Goal: Task Accomplishment & Management: Complete application form

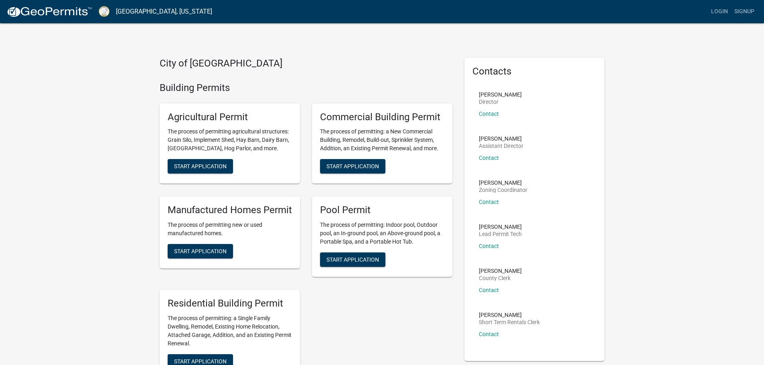
click at [738, 11] on link "Signup" at bounding box center [744, 11] width 26 height 15
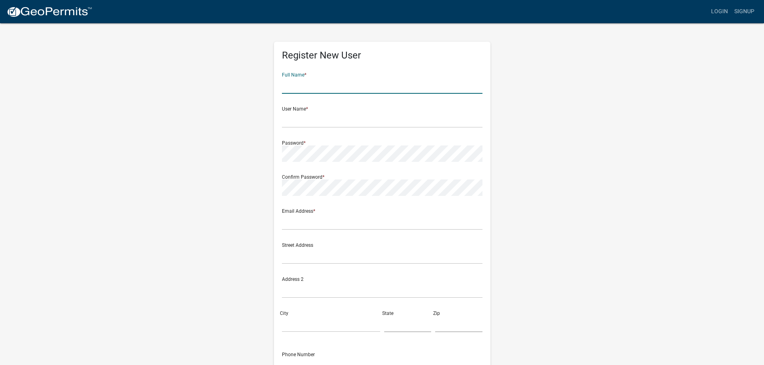
click at [339, 77] on input "text" at bounding box center [382, 85] width 201 height 16
type input "Axis Engineering Services, LLC"
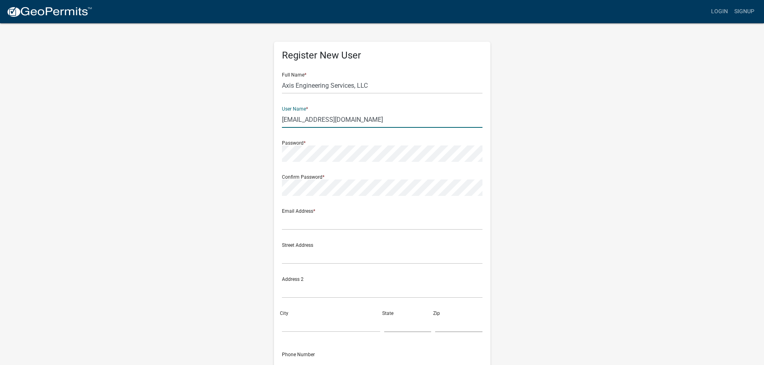
type input "[EMAIL_ADDRESS][DOMAIN_NAME]"
click at [296, 220] on input "text" at bounding box center [382, 222] width 201 height 16
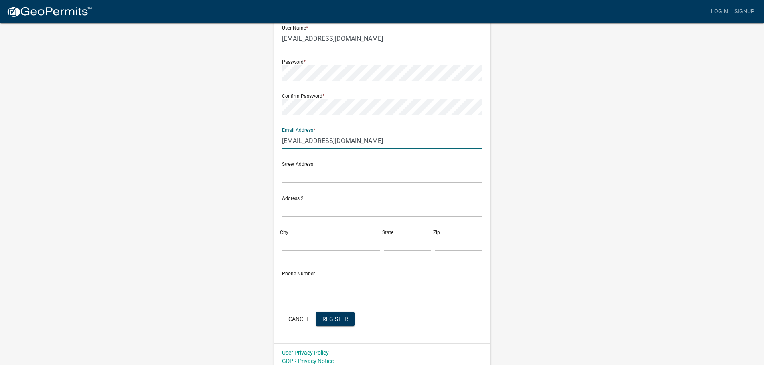
scroll to position [86, 0]
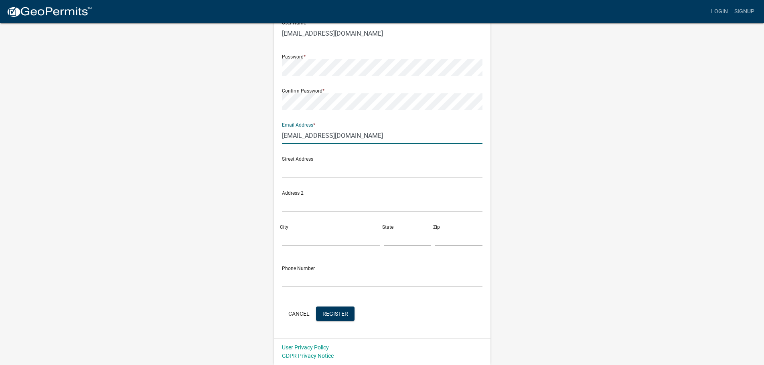
type input "[EMAIL_ADDRESS][DOMAIN_NAME]"
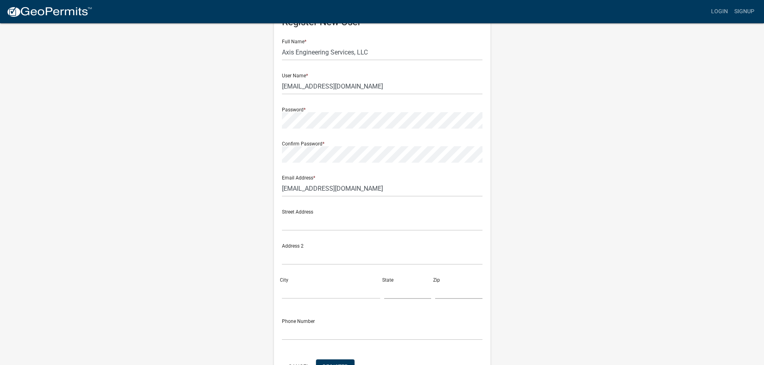
scroll to position [0, 0]
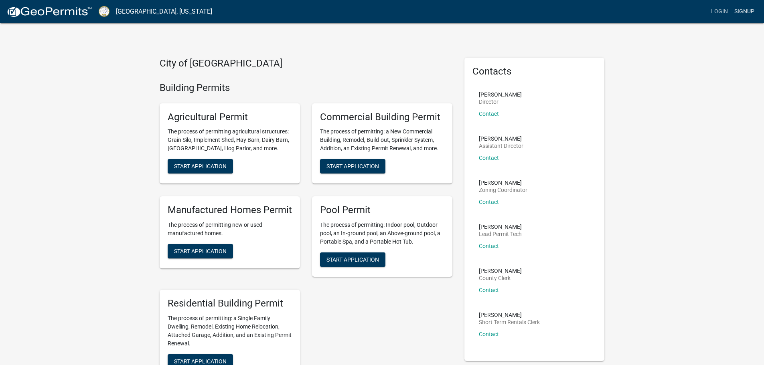
click at [743, 12] on link "Signup" at bounding box center [744, 11] width 26 height 15
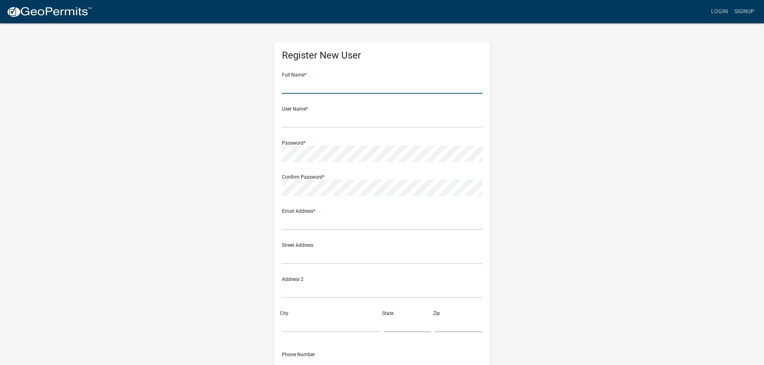
click at [305, 83] on input "text" at bounding box center [382, 85] width 201 height 16
type input "B"
type input "[PERSON_NAME]"
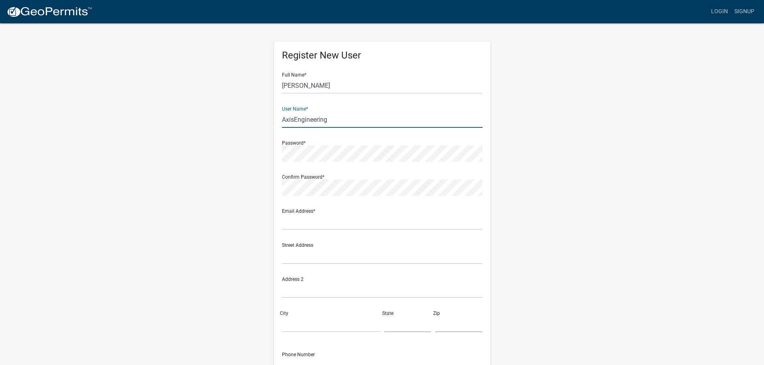
type input "AxisEngineering"
type input "[EMAIL_ADDRESS][DOMAIN_NAME]"
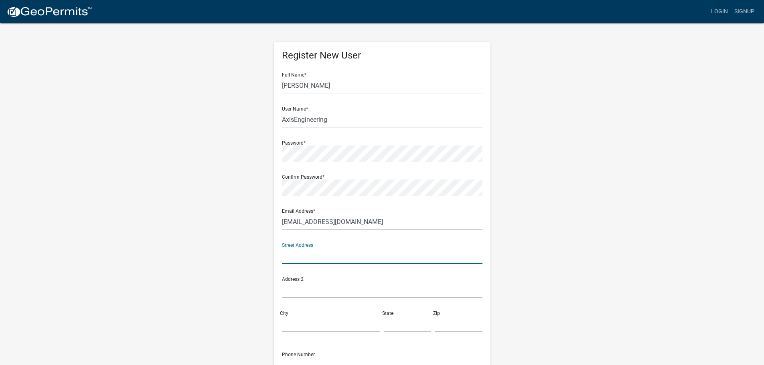
click at [288, 256] on input "text" at bounding box center [382, 256] width 201 height 16
type input "[STREET_ADDRESS][PERSON_NAME]"
type input "STE 110"
type input "[PERSON_NAME] [PERSON_NAME]"
type input "[US_STATE]"
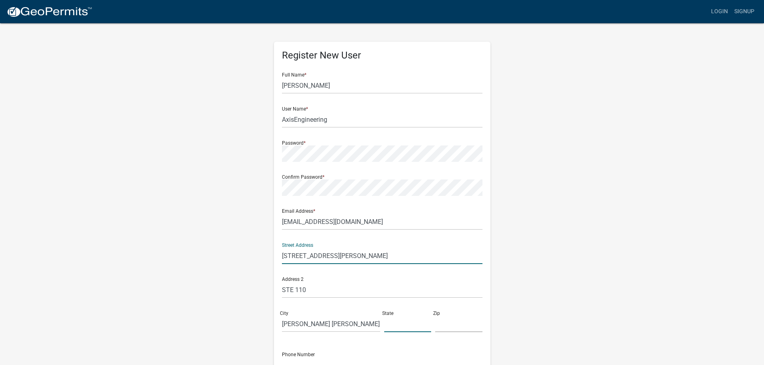
type input "31088"
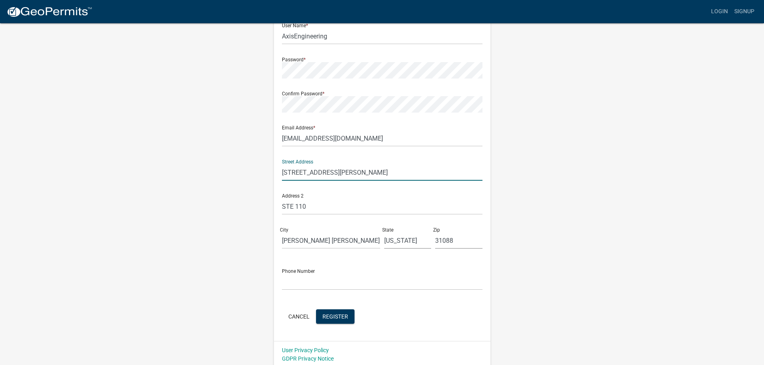
scroll to position [86, 0]
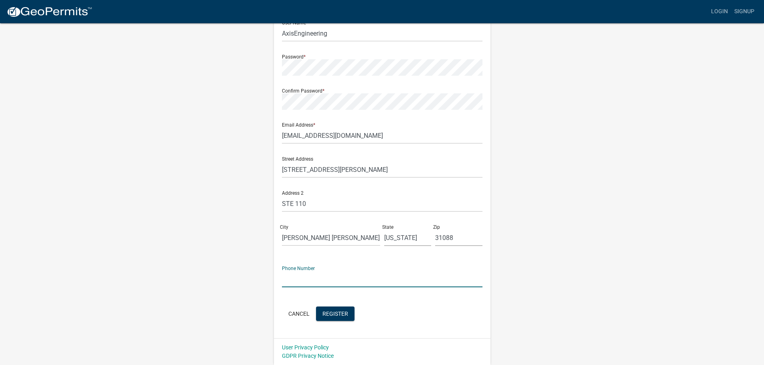
click at [294, 278] on input "text" at bounding box center [382, 279] width 201 height 16
type input "2"
type input "8"
type input "2"
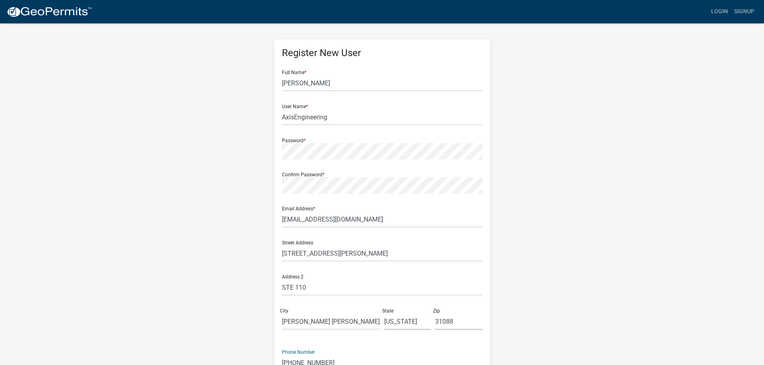
scroll to position [0, 0]
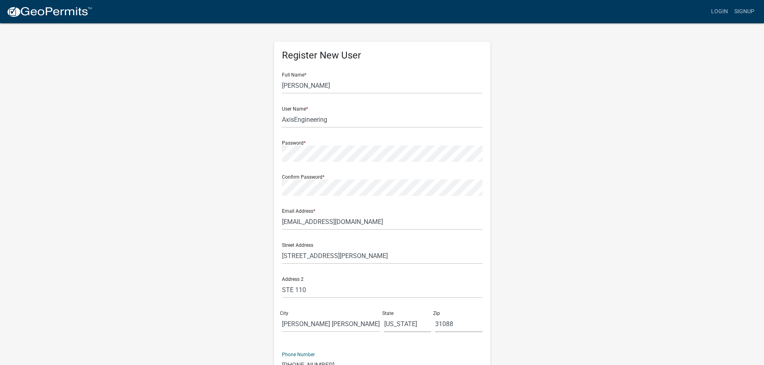
type input "[PHONE_NUMBER]"
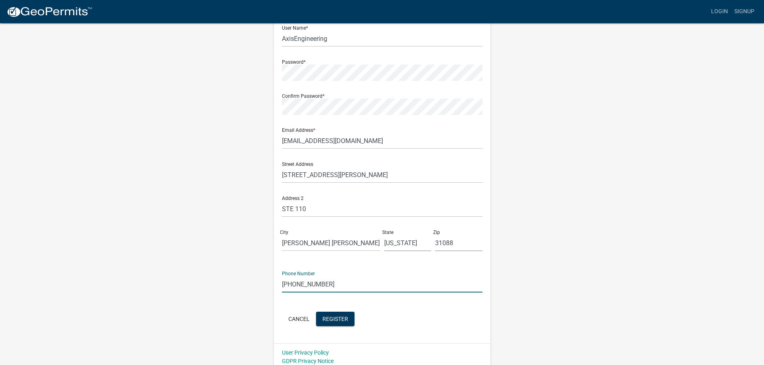
scroll to position [86, 0]
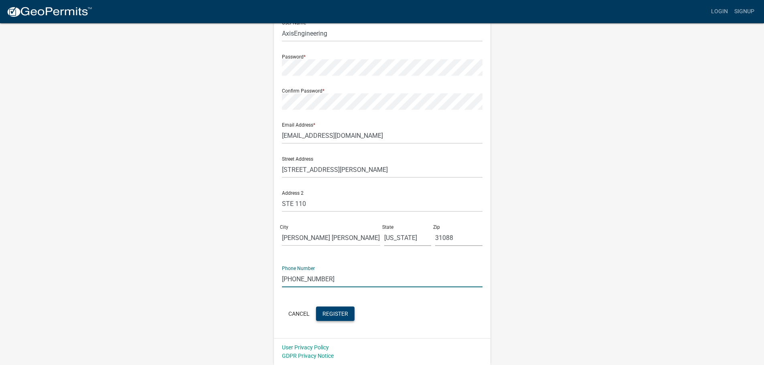
click at [331, 315] on span "Register" at bounding box center [336, 313] width 26 height 6
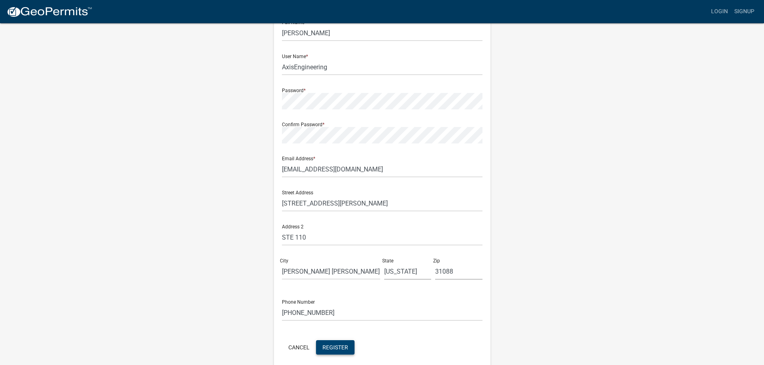
scroll to position [0, 0]
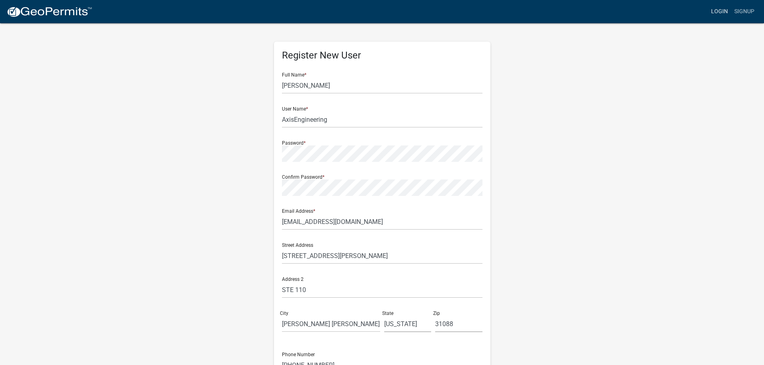
click at [724, 13] on link "Login" at bounding box center [719, 11] width 23 height 15
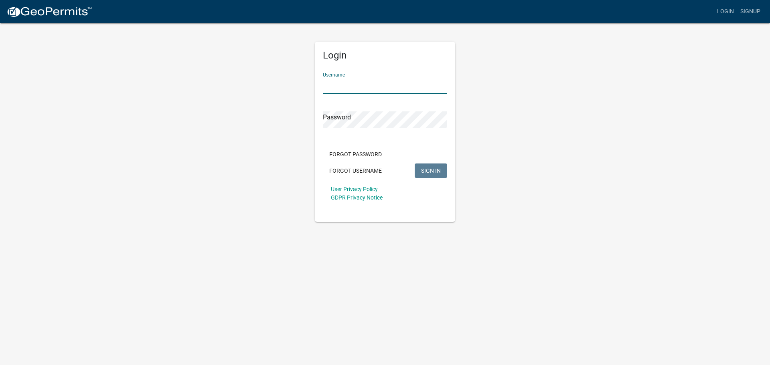
click at [343, 81] on input "Username" at bounding box center [385, 85] width 124 height 16
type input "AxisEngineering"
click at [436, 171] on span "SIGN IN" at bounding box center [431, 170] width 20 height 6
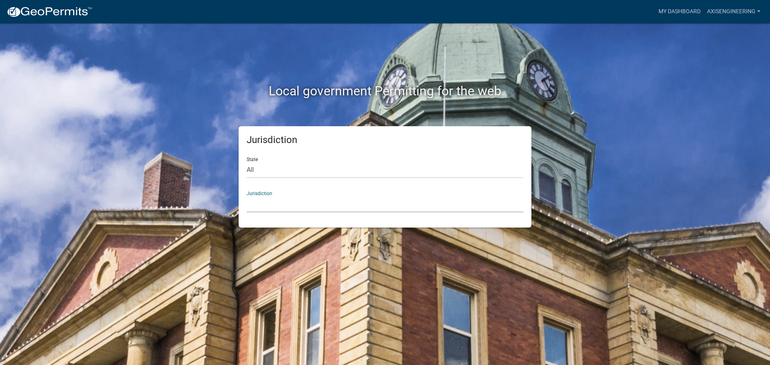
click at [262, 205] on select "[GEOGRAPHIC_DATA], [US_STATE] [GEOGRAPHIC_DATA], [US_STATE][PERSON_NAME][GEOGRA…" at bounding box center [385, 204] width 277 height 16
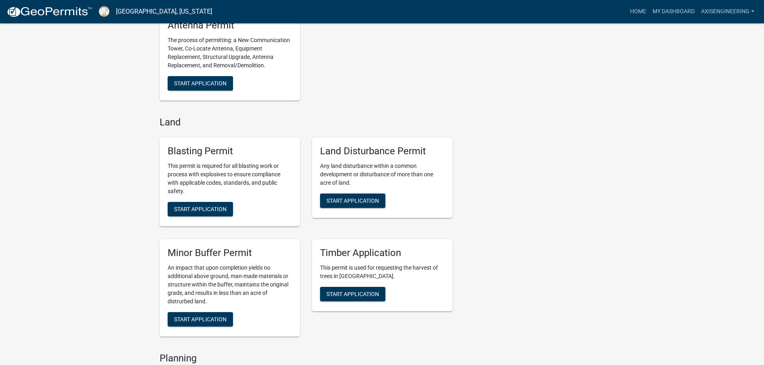
scroll to position [1003, 0]
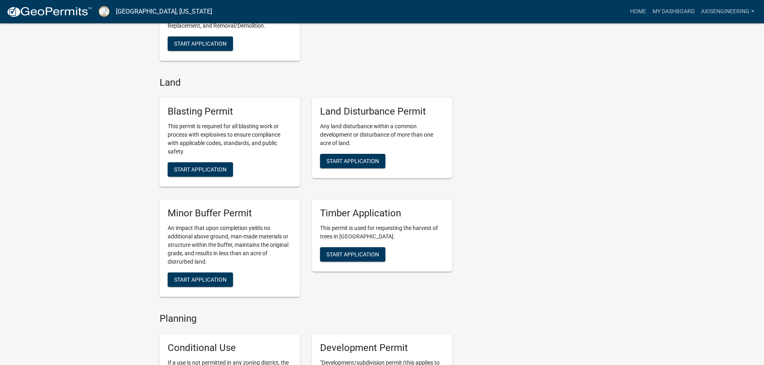
click at [391, 140] on p "Any land disturbance within a common development or disturbance of more than on…" at bounding box center [382, 134] width 124 height 25
click at [360, 168] on button "Start Application" at bounding box center [352, 161] width 65 height 14
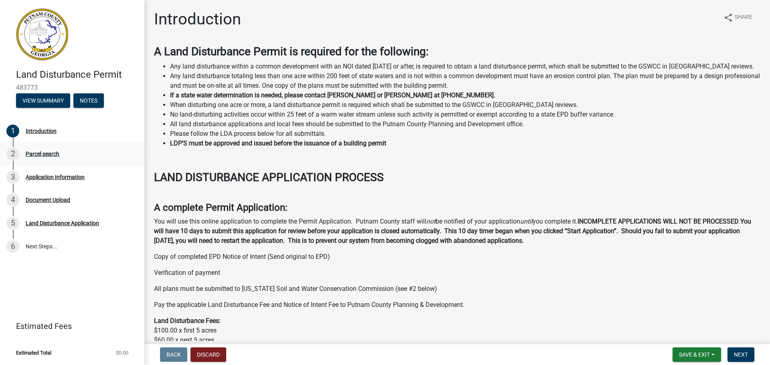
click at [43, 155] on div "Parcel search" at bounding box center [43, 154] width 34 height 6
click at [45, 177] on div "Application Information" at bounding box center [55, 177] width 59 height 6
click at [41, 203] on div "Document Upload" at bounding box center [48, 200] width 45 height 6
click at [41, 104] on button "View Summary" at bounding box center [43, 100] width 54 height 14
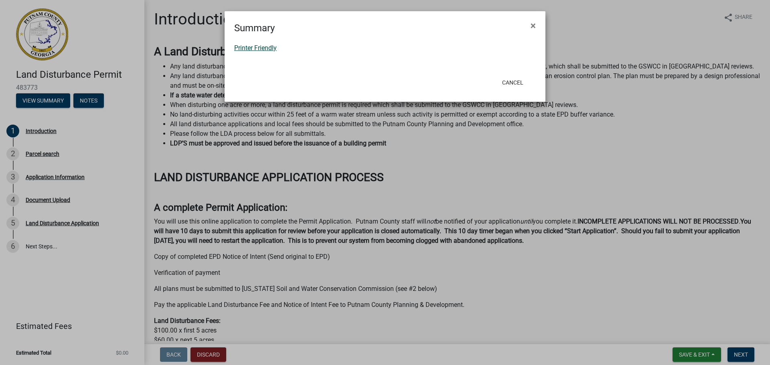
click at [258, 45] on link "Printer Friendly" at bounding box center [255, 48] width 43 height 8
click at [519, 84] on button "Cancel" at bounding box center [513, 82] width 34 height 14
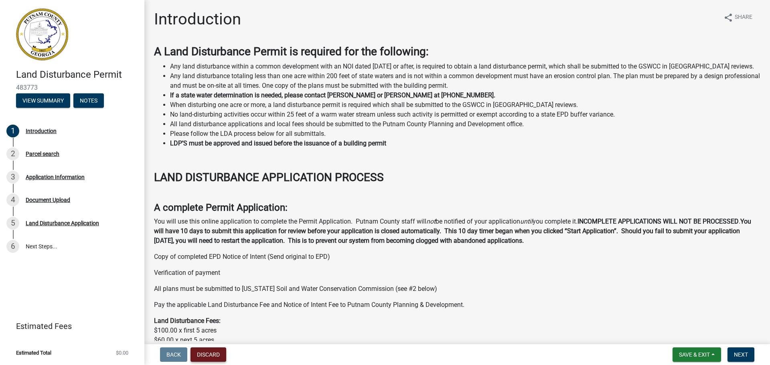
click at [203, 355] on button "Discard" at bounding box center [209, 355] width 36 height 14
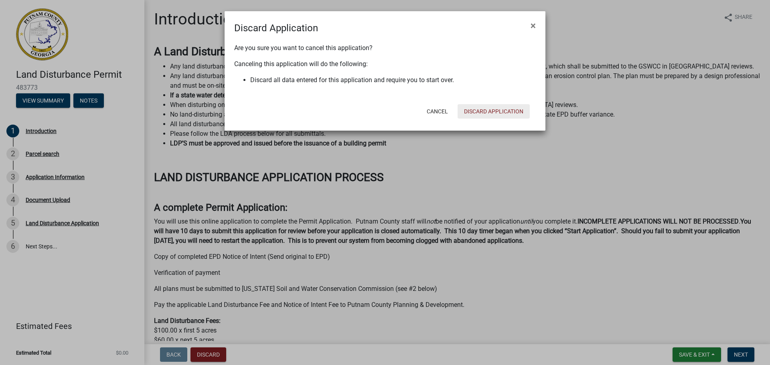
click at [509, 109] on button "Discard Application" at bounding box center [494, 111] width 72 height 14
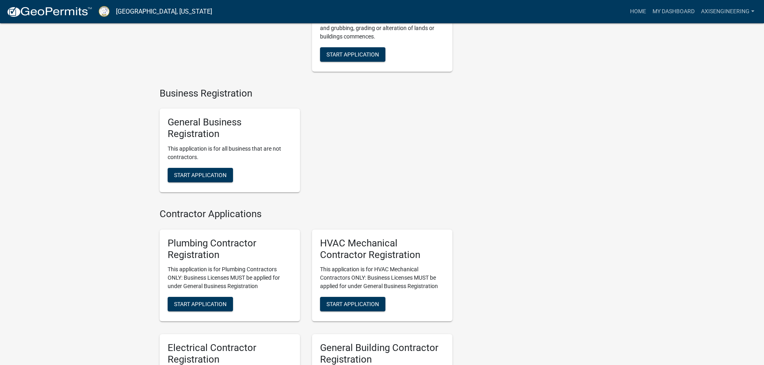
scroll to position [1211, 0]
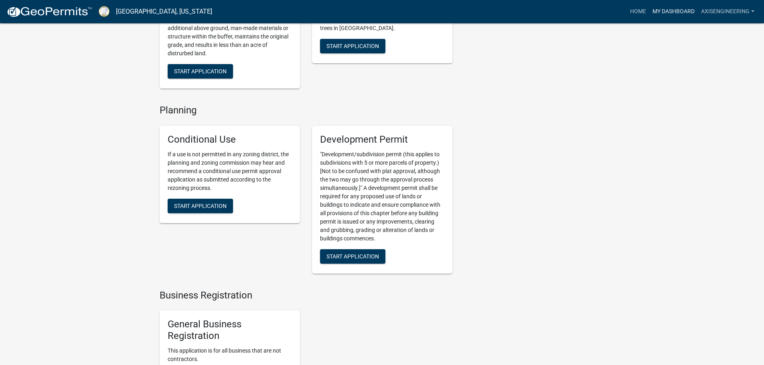
click at [678, 10] on link "My Dashboard" at bounding box center [673, 11] width 49 height 15
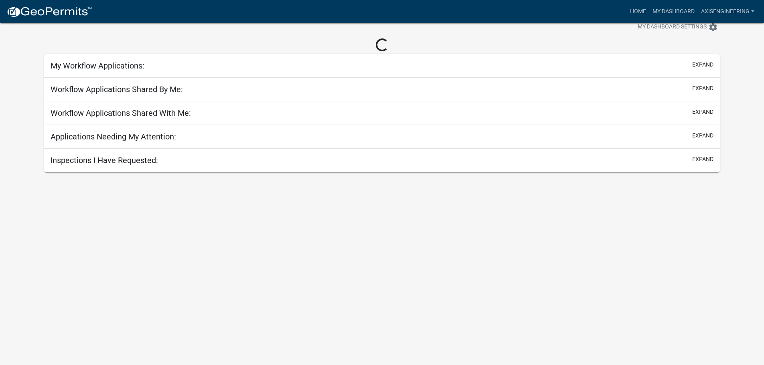
scroll to position [23, 0]
